Goal: Task Accomplishment & Management: Manage account settings

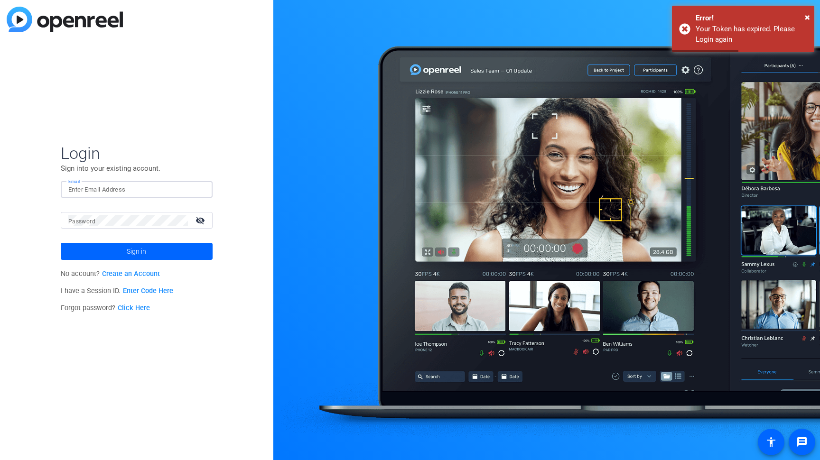
click at [97, 188] on input "Email" at bounding box center [136, 189] width 137 height 11
click at [84, 186] on input "Email" at bounding box center [136, 189] width 137 height 11
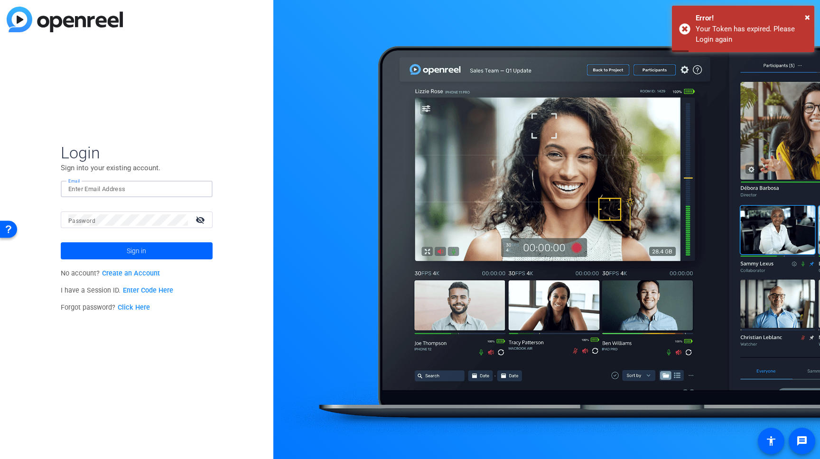
drag, startPoint x: 84, startPoint y: 188, endPoint x: 38, endPoint y: 195, distance: 46.0
click at [38, 195] on div "Login Sign into your existing account. Email Password visibility_off Sign in No…" at bounding box center [136, 229] width 273 height 459
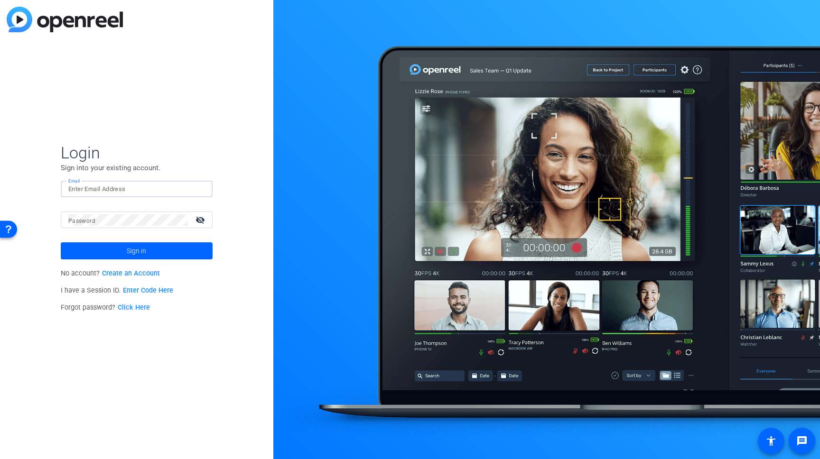
click at [79, 190] on input "Email" at bounding box center [136, 189] width 137 height 11
type input "[EMAIL_ADDRESS][PERSON_NAME][DOMAIN_NAME]"
click at [61, 243] on button "Sign in" at bounding box center [137, 251] width 152 height 17
click at [68, 17] on img at bounding box center [65, 20] width 116 height 26
